Goal: Task Accomplishment & Management: Complete application form

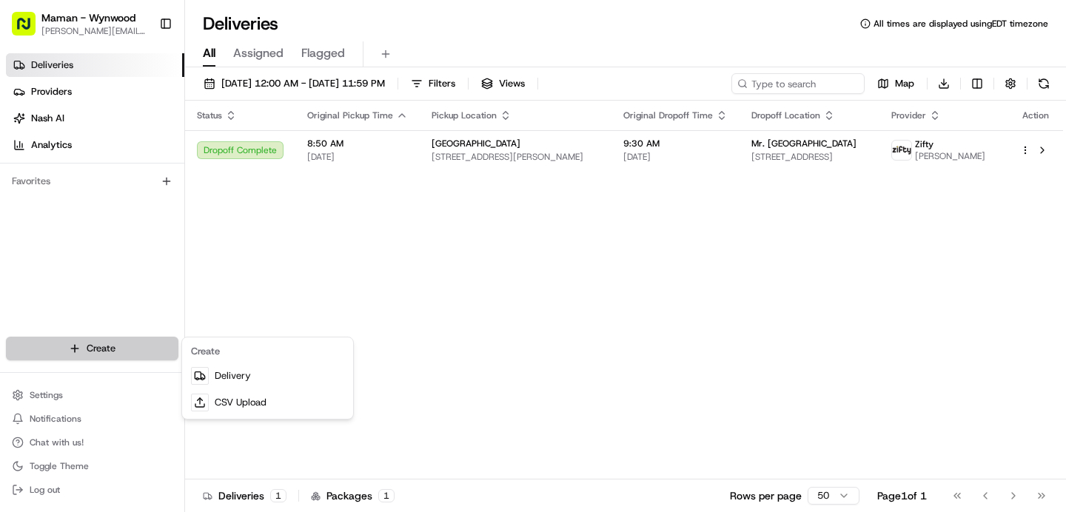
click at [129, 352] on html "Maman - Wynwood [EMAIL_ADDRESS][DOMAIN_NAME] Toggle Sidebar Deliveries Provider…" at bounding box center [533, 256] width 1066 height 512
click at [479, 292] on html "Maman - Wynwood [EMAIL_ADDRESS][DOMAIN_NAME] Toggle Sidebar Deliveries Provider…" at bounding box center [533, 256] width 1066 height 512
click at [68, 352] on html "Maman - Wynwood [EMAIL_ADDRESS][DOMAIN_NAME] Toggle Sidebar Deliveries Provider…" at bounding box center [533, 256] width 1066 height 512
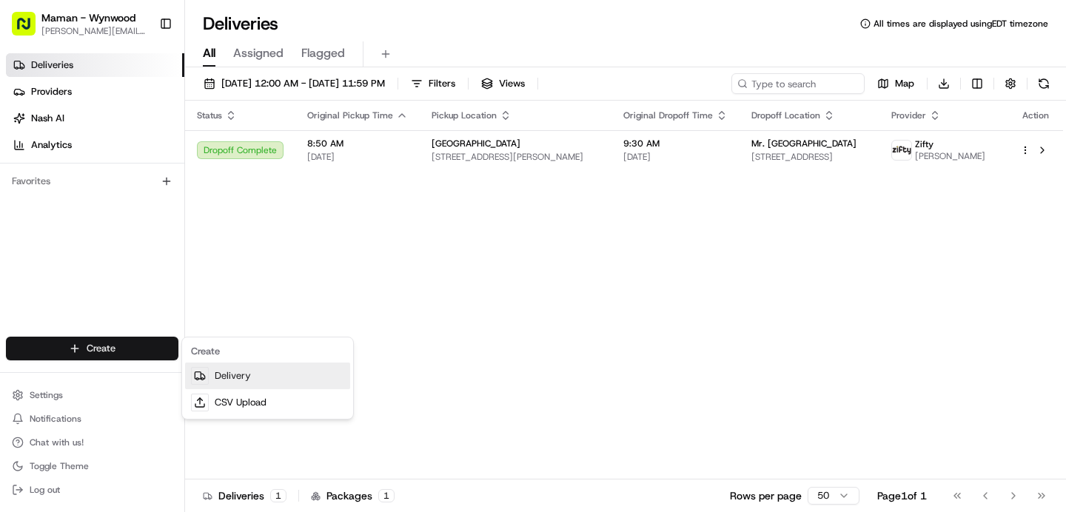
click at [213, 371] on link "Delivery" at bounding box center [267, 376] width 165 height 27
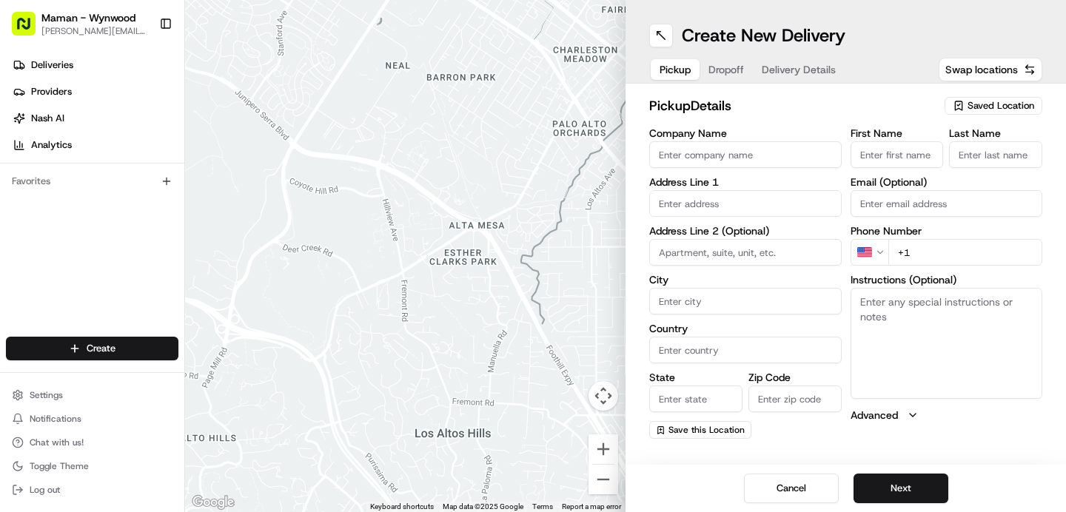
click at [704, 158] on input "Company Name" at bounding box center [745, 154] width 192 height 27
type input "Maman [GEOGRAPHIC_DATA]"
click at [885, 147] on input "First Name" at bounding box center [896, 154] width 93 height 27
type input "[PERSON_NAME]"
click at [1018, 148] on input "Last Name" at bounding box center [995, 154] width 93 height 27
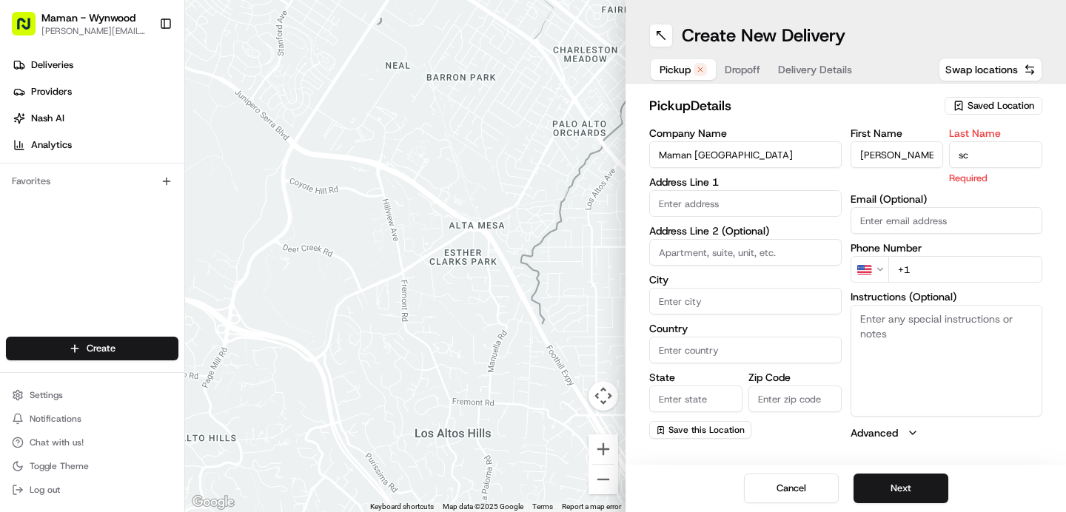
type input "s"
type input "Scloink"
click at [707, 197] on input "text" at bounding box center [745, 203] width 192 height 27
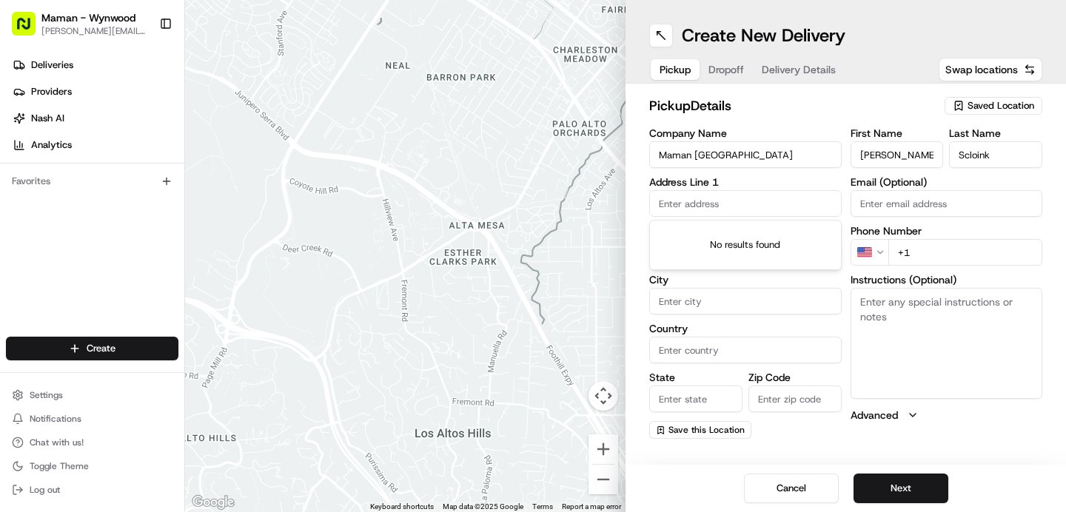
paste input "[STREET_ADDRESS]"
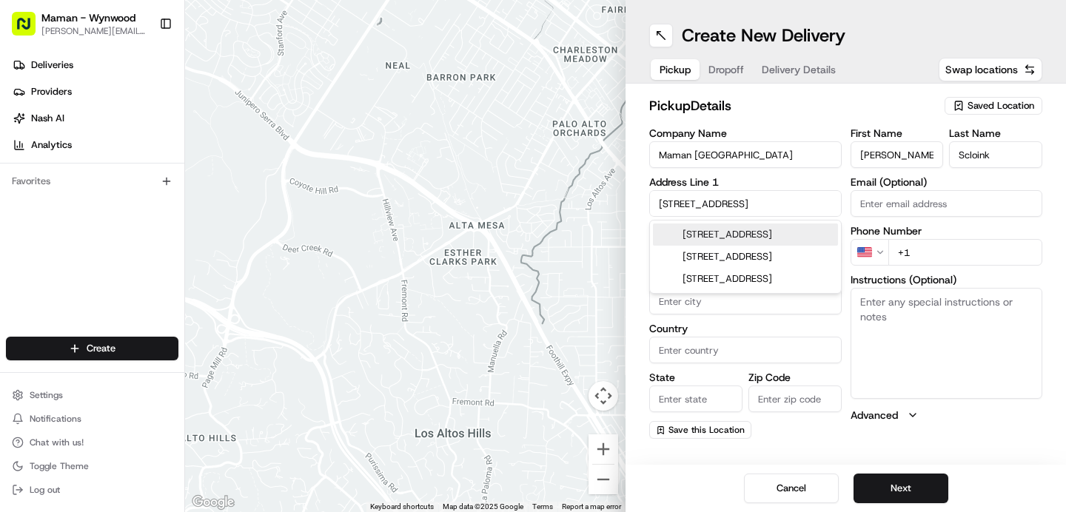
click at [801, 236] on div "[STREET_ADDRESS]" at bounding box center [745, 234] width 185 height 22
type input "[STREET_ADDRESS]"
type input "[GEOGRAPHIC_DATA]"
type input "FL"
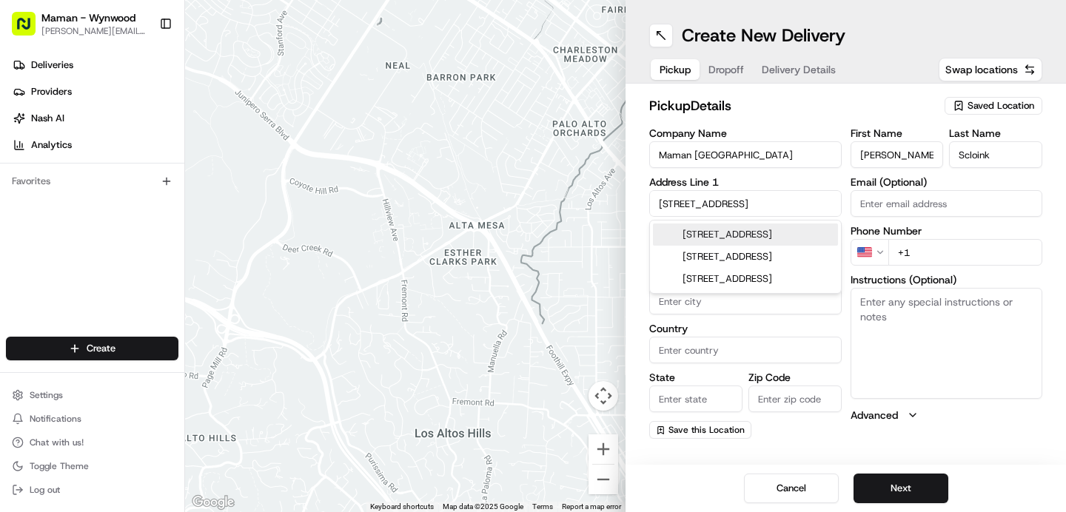
type input "33139"
type input "[STREET_ADDRESS]"
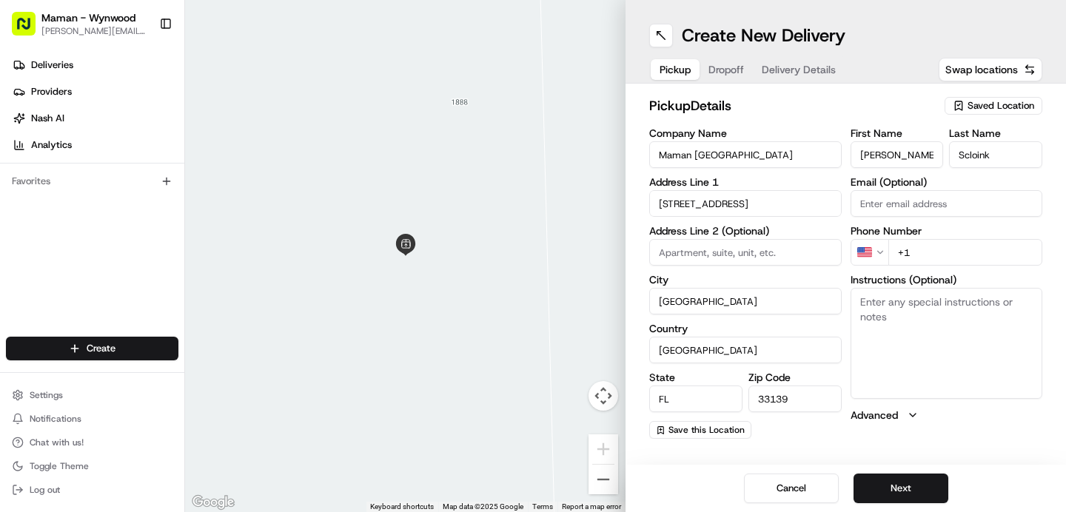
click at [960, 255] on input "+1" at bounding box center [965, 252] width 155 height 27
paste input "[PHONE_NUMBER]"
type input "[PHONE_NUMBER]"
click at [933, 487] on button "Next" at bounding box center [900, 489] width 95 height 30
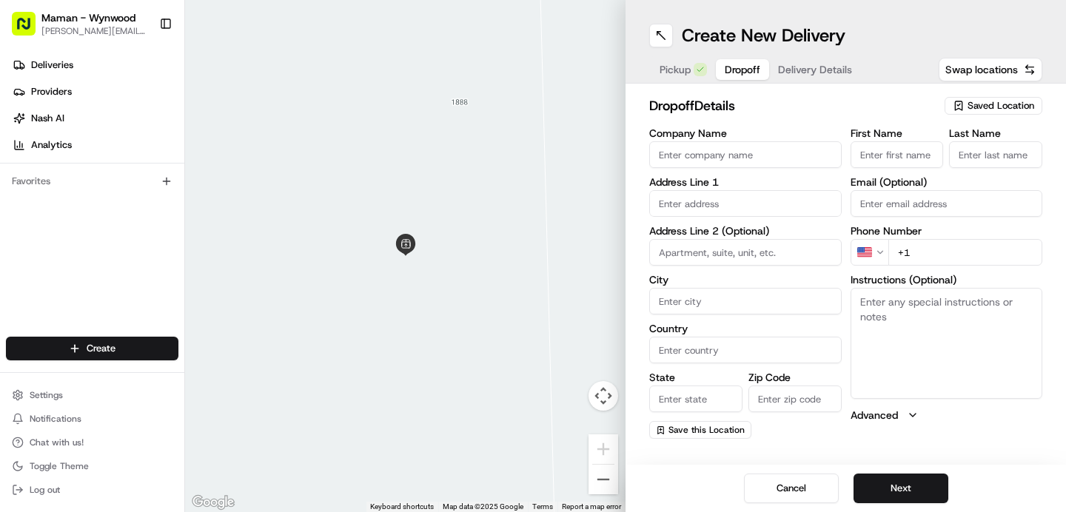
click at [712, 150] on input "Company Name" at bounding box center [745, 154] width 192 height 27
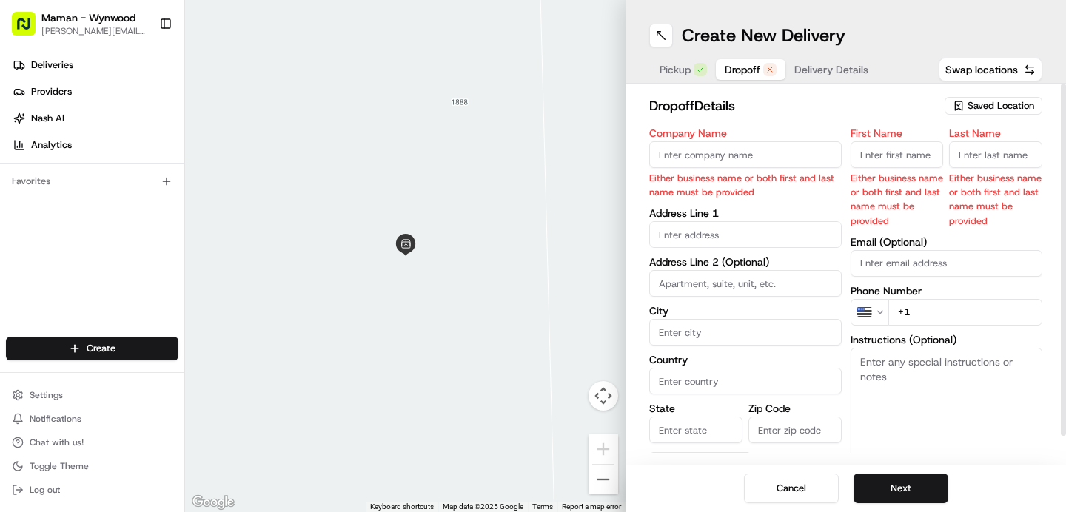
paste input "[PERSON_NAME]"
type input "[PERSON_NAME]"
click at [689, 230] on body "Maman - Wynwood [EMAIL_ADDRESS][DOMAIN_NAME] Toggle Sidebar Deliveries Provider…" at bounding box center [533, 256] width 1066 height 512
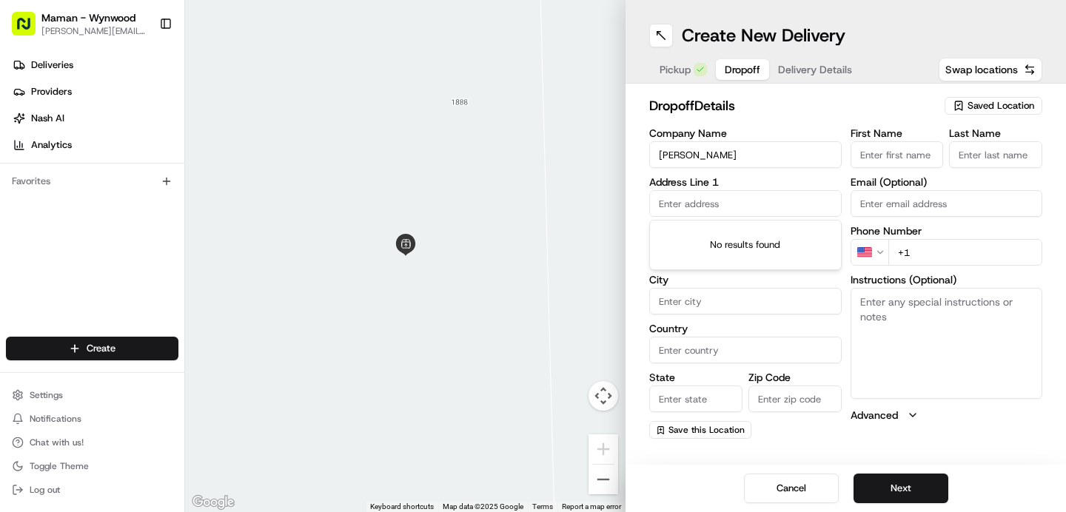
paste input "[STREET_ADDRESS]"
click at [721, 236] on div "[STREET_ADDRESS]" at bounding box center [745, 234] width 185 height 22
type input "[STREET_ADDRESS]"
type input "[GEOGRAPHIC_DATA]"
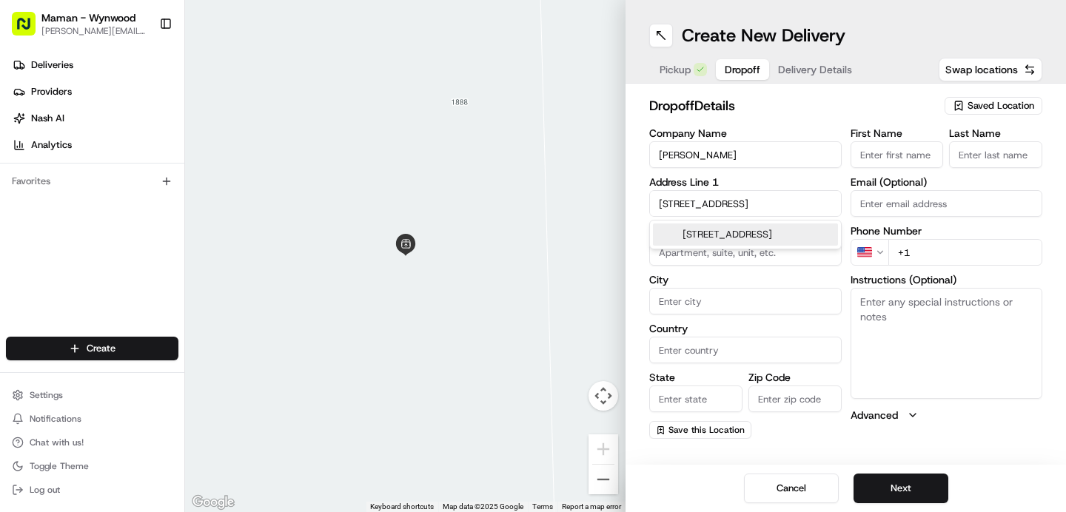
type input "[GEOGRAPHIC_DATA]"
type input "FL"
type input "33140"
type input "[STREET_ADDRESS]"
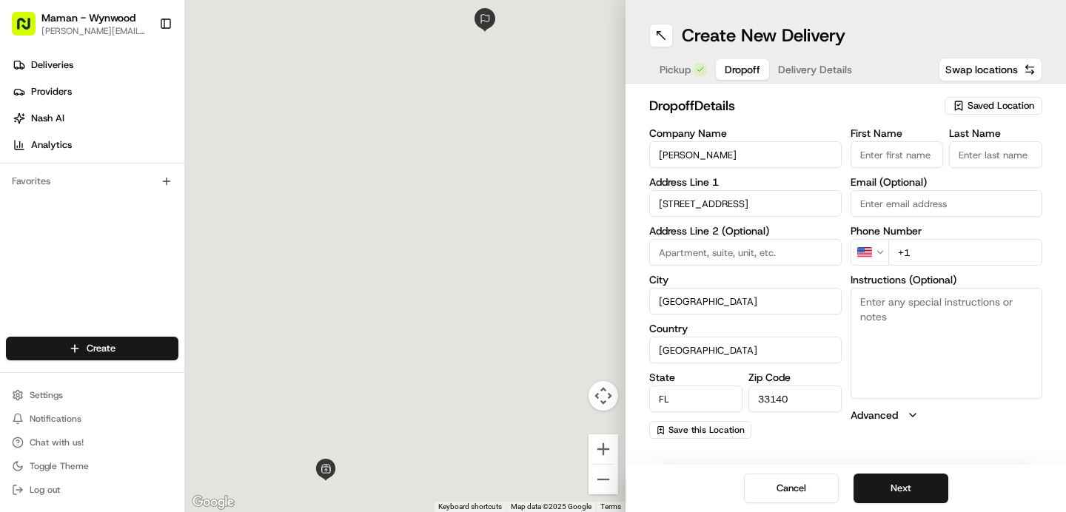
scroll to position [0, 0]
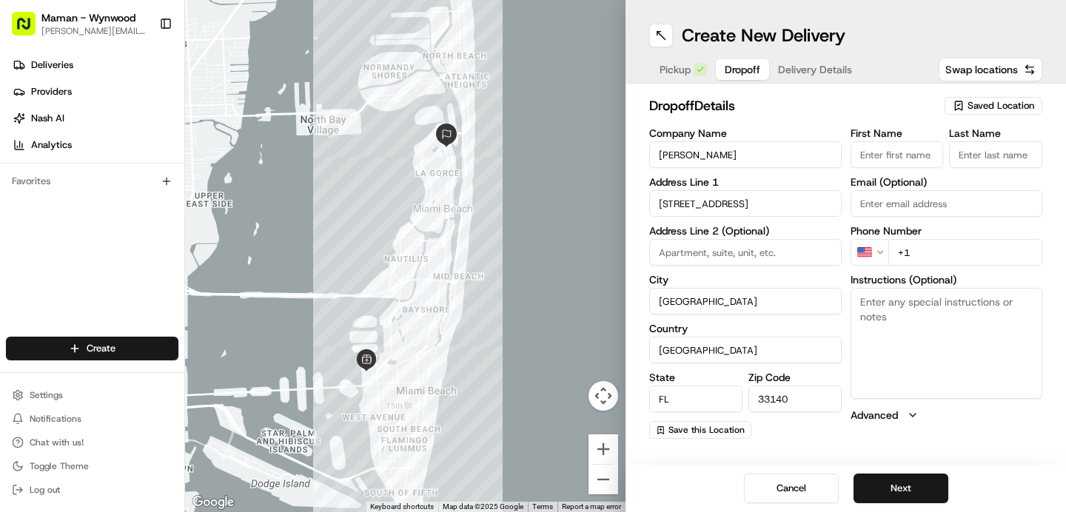
click at [955, 260] on input "+1" at bounding box center [965, 252] width 155 height 27
type input "[PHONE_NUMBER]"
click at [868, 153] on input "First Name" at bounding box center [896, 154] width 93 height 27
type input "[PERSON_NAME]"
click at [1012, 153] on input "Last Name" at bounding box center [995, 154] width 93 height 27
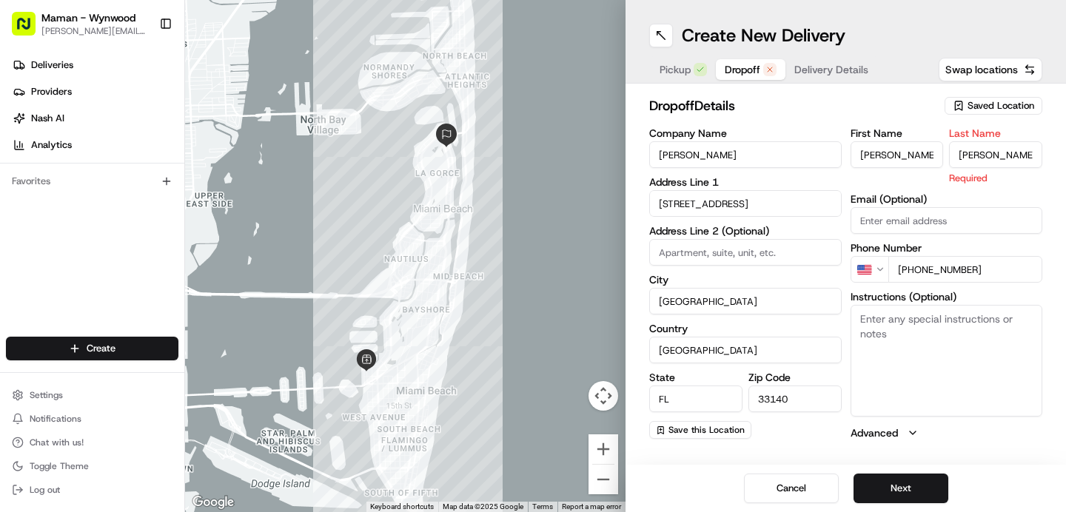
type input "[PERSON_NAME]"
click at [981, 213] on input "Email (Optional)" at bounding box center [946, 220] width 192 height 27
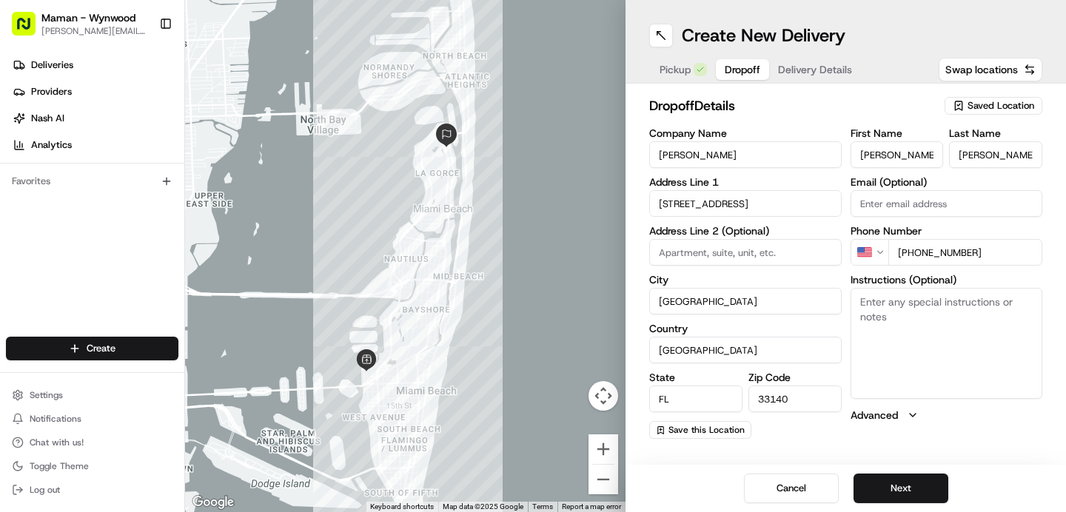
click at [973, 381] on textarea "Instructions (Optional)" at bounding box center [946, 343] width 192 height 111
type textarea "Please knock on the door and hand the cookies to [PERSON_NAME]."
click at [926, 479] on button "Next" at bounding box center [900, 489] width 95 height 30
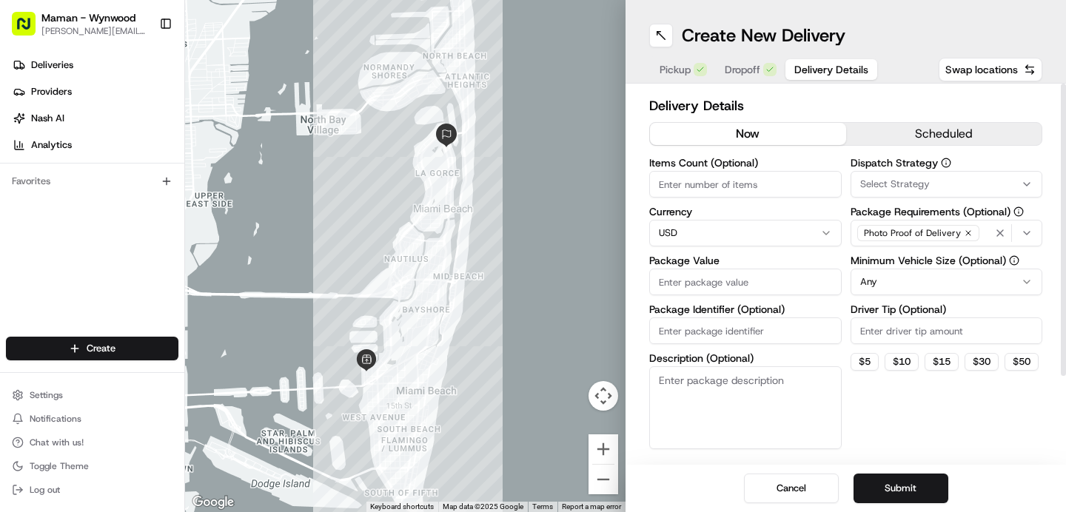
click at [744, 188] on input "Items Count (Optional)" at bounding box center [745, 184] width 192 height 27
type input "1"
click at [760, 277] on input "Package Value" at bounding box center [745, 282] width 192 height 27
type input "50"
click at [867, 349] on div "Dispatch Strategy Select Strategy Package Requirements (Optional) Photo Proof o…" at bounding box center [946, 304] width 192 height 292
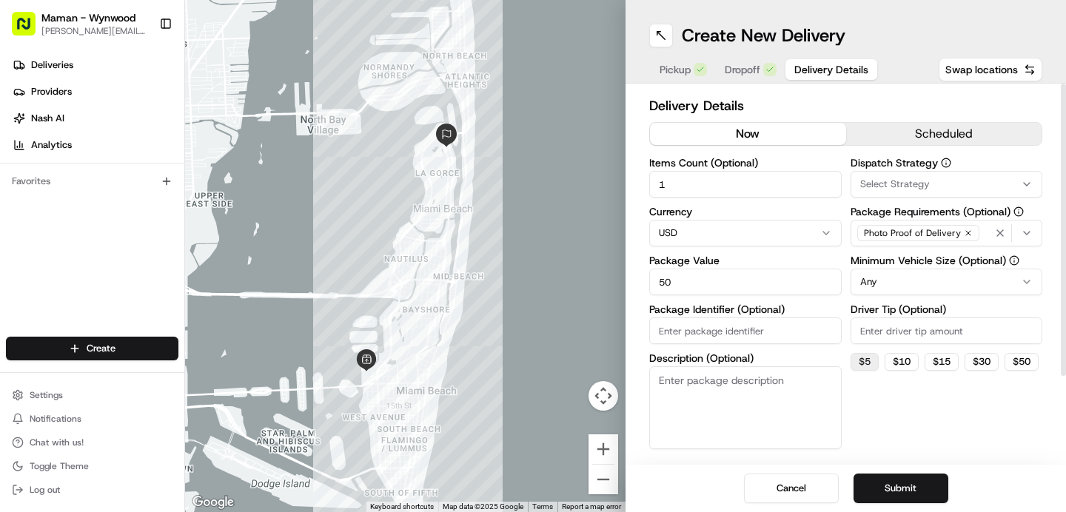
click at [866, 362] on button "$ 5" at bounding box center [864, 362] width 28 height 18
type input "5"
click at [974, 280] on html "Maman - Wynwood [EMAIL_ADDRESS][DOMAIN_NAME] Toggle Sidebar Deliveries Provider…" at bounding box center [533, 256] width 1066 height 512
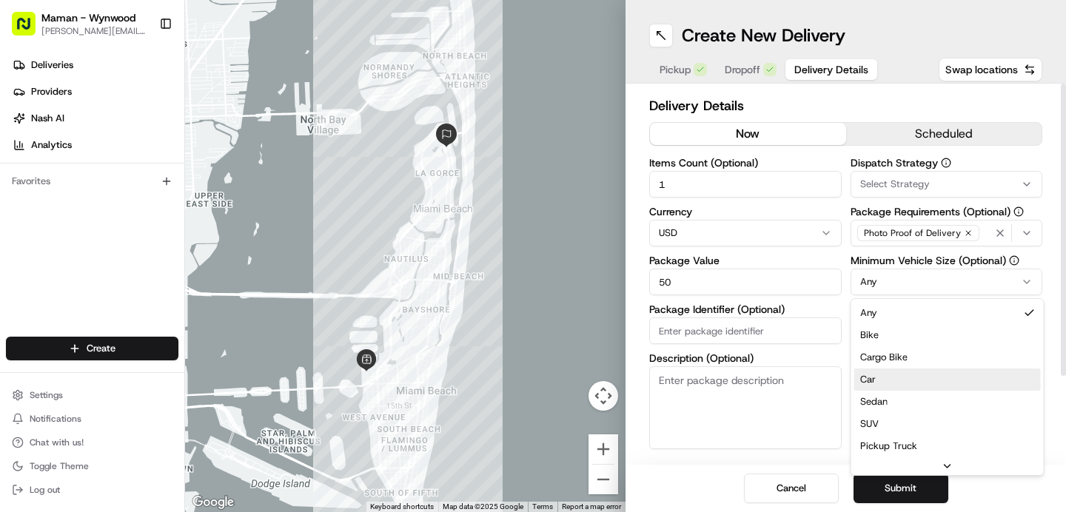
drag, startPoint x: 906, startPoint y: 372, endPoint x: 853, endPoint y: 382, distance: 53.4
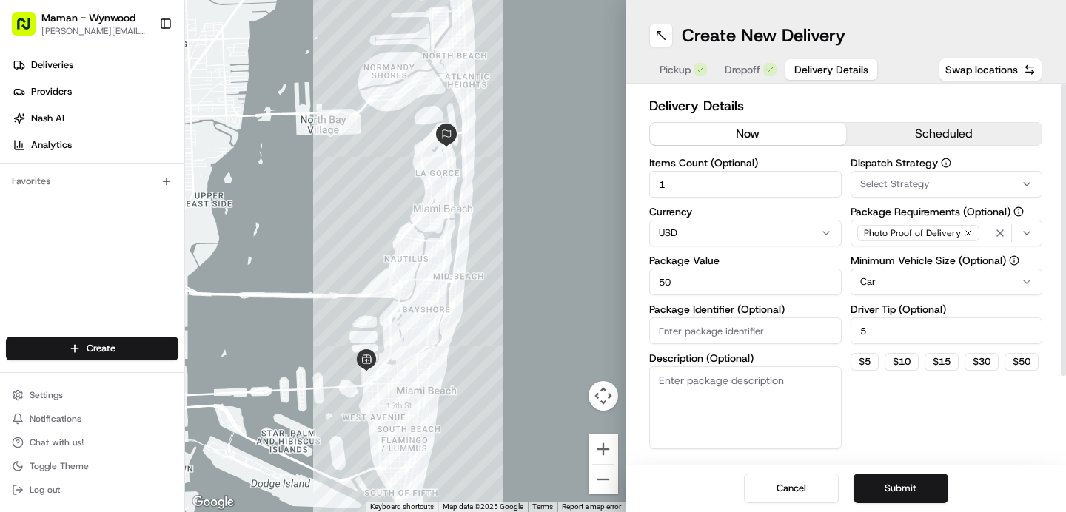
click at [957, 182] on div "Select Strategy" at bounding box center [946, 184] width 185 height 13
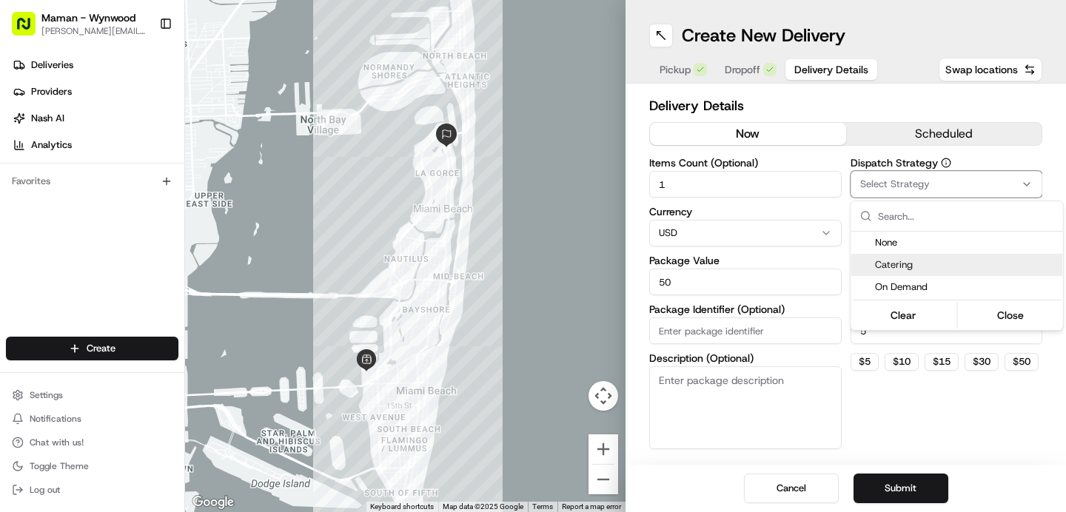
click at [899, 260] on span "Catering" at bounding box center [966, 264] width 182 height 13
click at [968, 410] on html "Maman - Wynwood [EMAIL_ADDRESS][DOMAIN_NAME] Toggle Sidebar Deliveries Provider…" at bounding box center [533, 256] width 1066 height 512
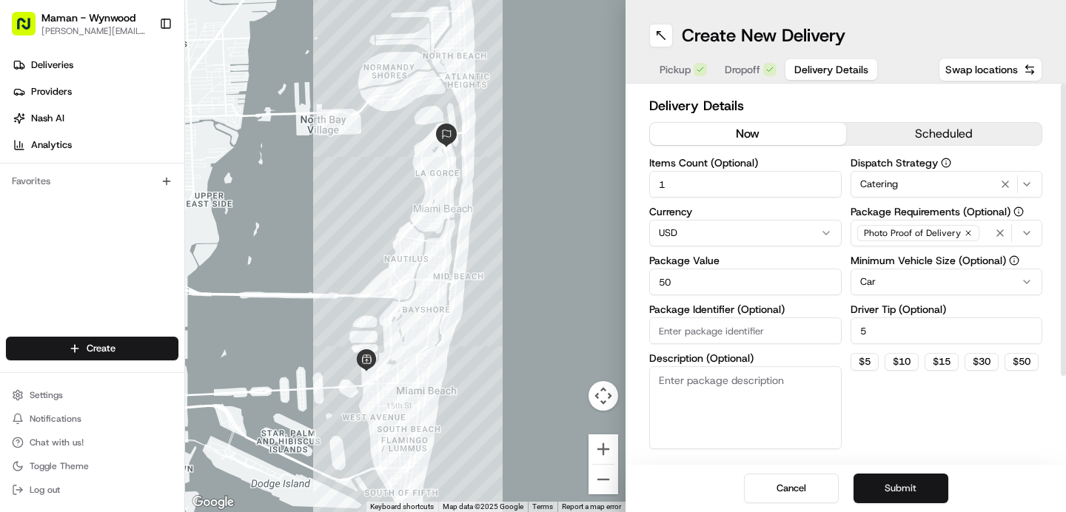
click at [902, 482] on button "Submit" at bounding box center [900, 489] width 95 height 30
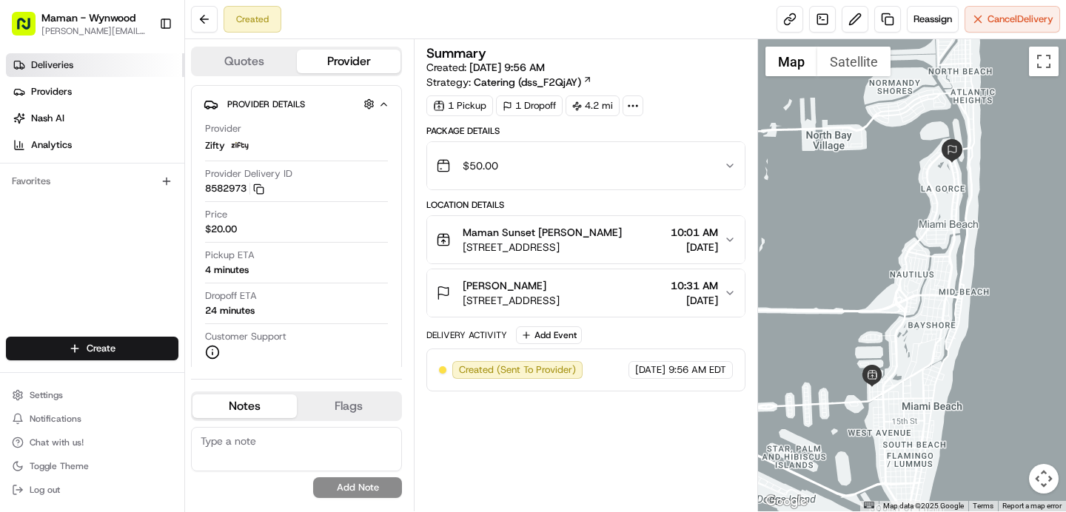
click at [84, 59] on link "Deliveries" at bounding box center [95, 65] width 178 height 24
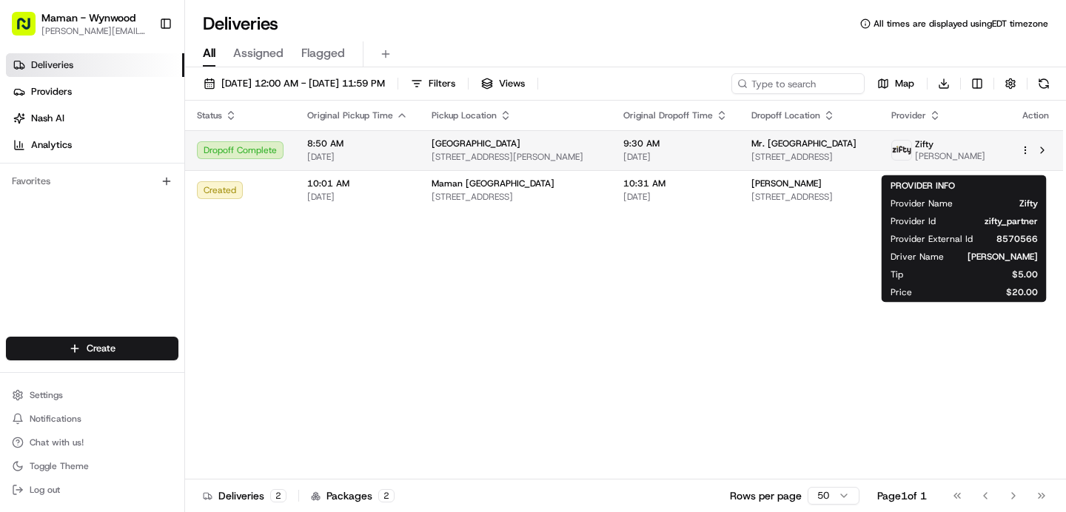
click at [985, 147] on div "Zifty" at bounding box center [950, 144] width 70 height 12
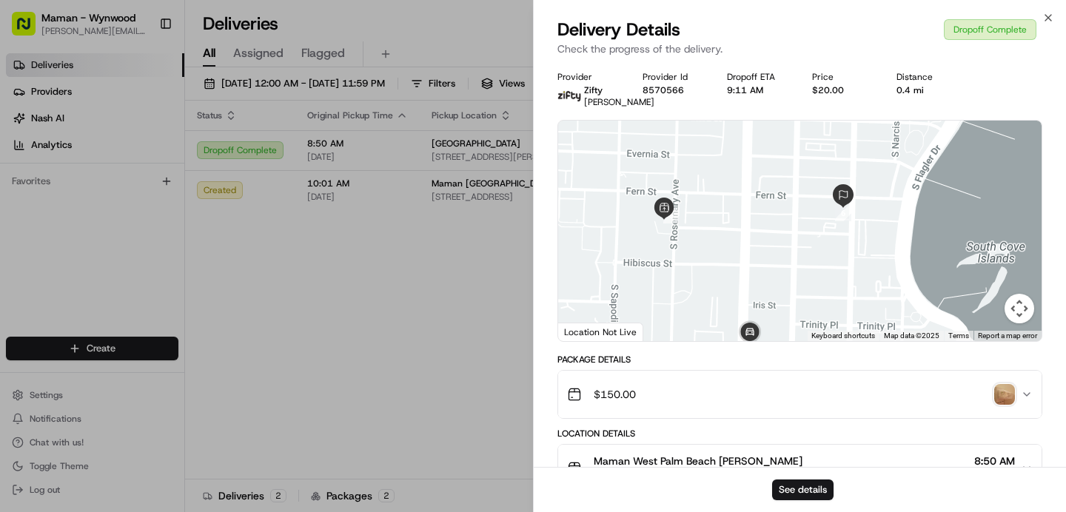
click at [947, 409] on div "$150.00" at bounding box center [794, 395] width 454 height 30
click at [1004, 403] on img "button" at bounding box center [1004, 394] width 21 height 21
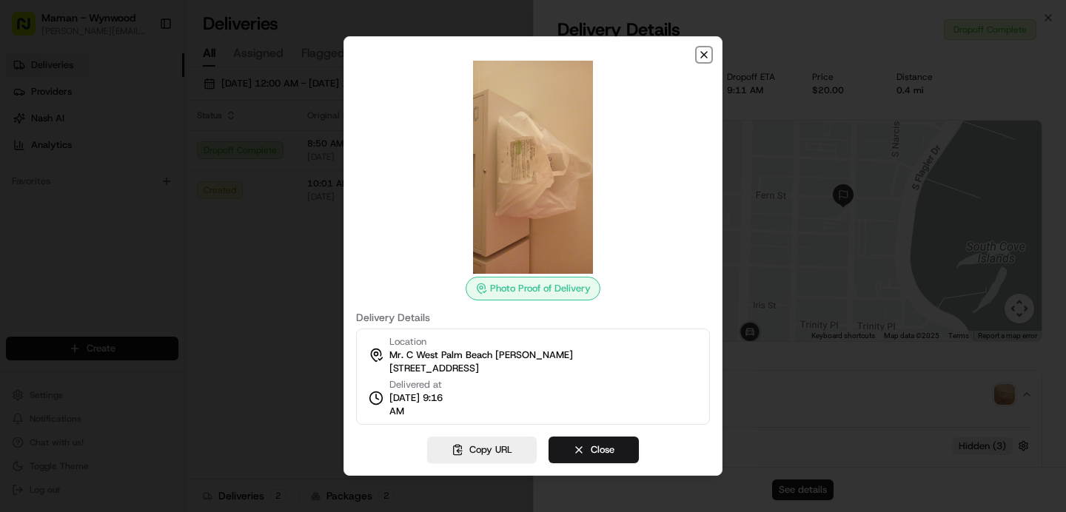
click at [707, 54] on icon "button" at bounding box center [704, 55] width 12 height 12
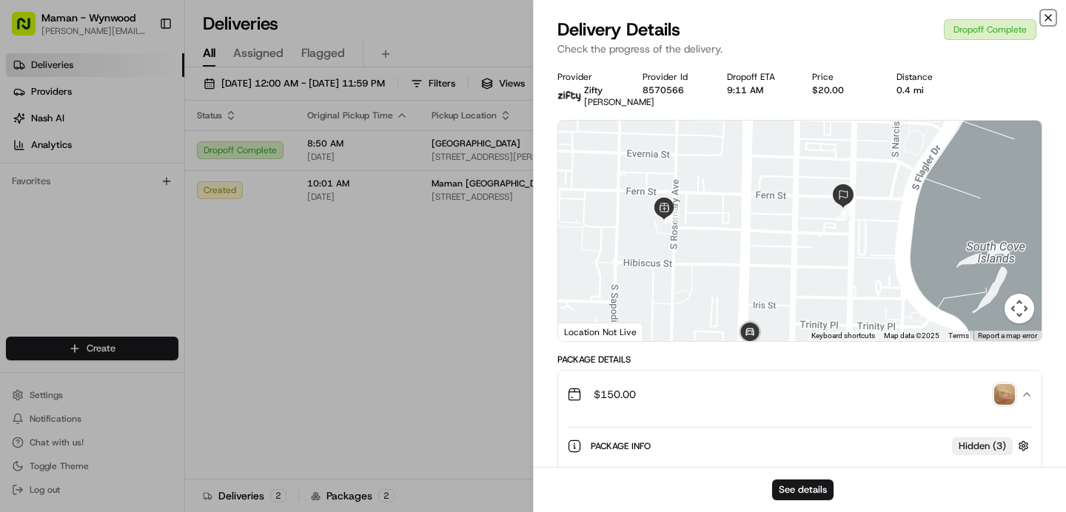
click at [1047, 14] on icon "button" at bounding box center [1048, 18] width 12 height 12
